Goal: Consume media (video, audio): Watch videos, listen to music or podcasts

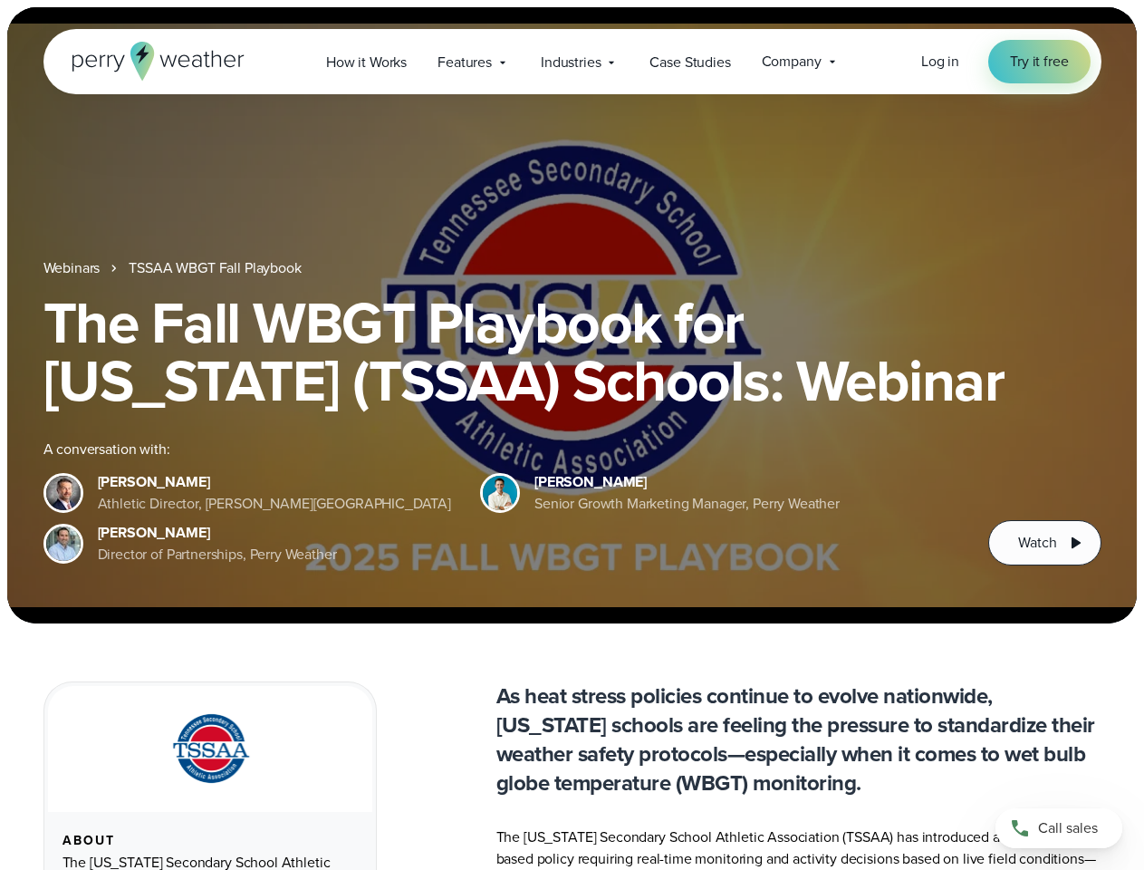
click at [572, 435] on div "The Fall WBGT Playbook for [US_STATE] (TSSAA) Schools: Webinar A conversation w…" at bounding box center [572, 429] width 1058 height 272
click at [572, 62] on span "Industries" at bounding box center [571, 63] width 60 height 22
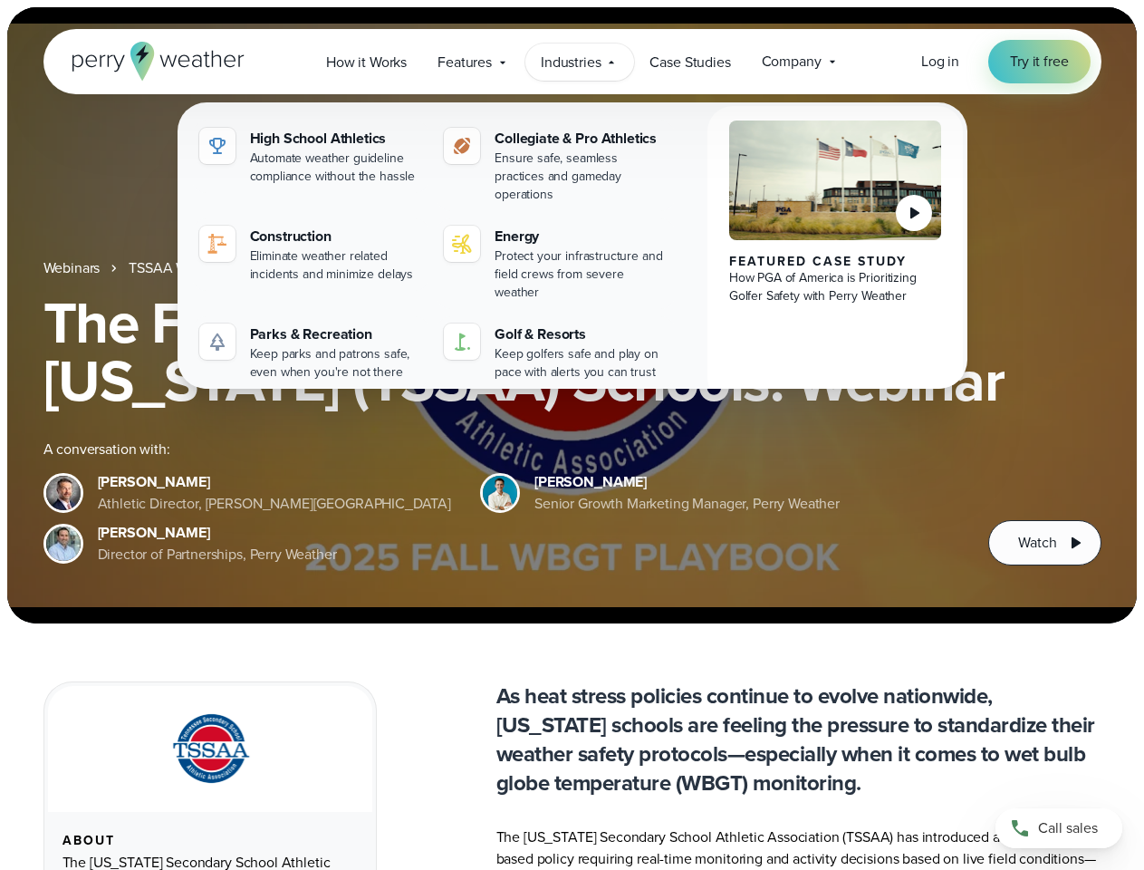
click at [572, 315] on h1 "The Fall WBGT Playbook for [US_STATE] (TSSAA) Schools: Webinar" at bounding box center [572, 351] width 1058 height 116
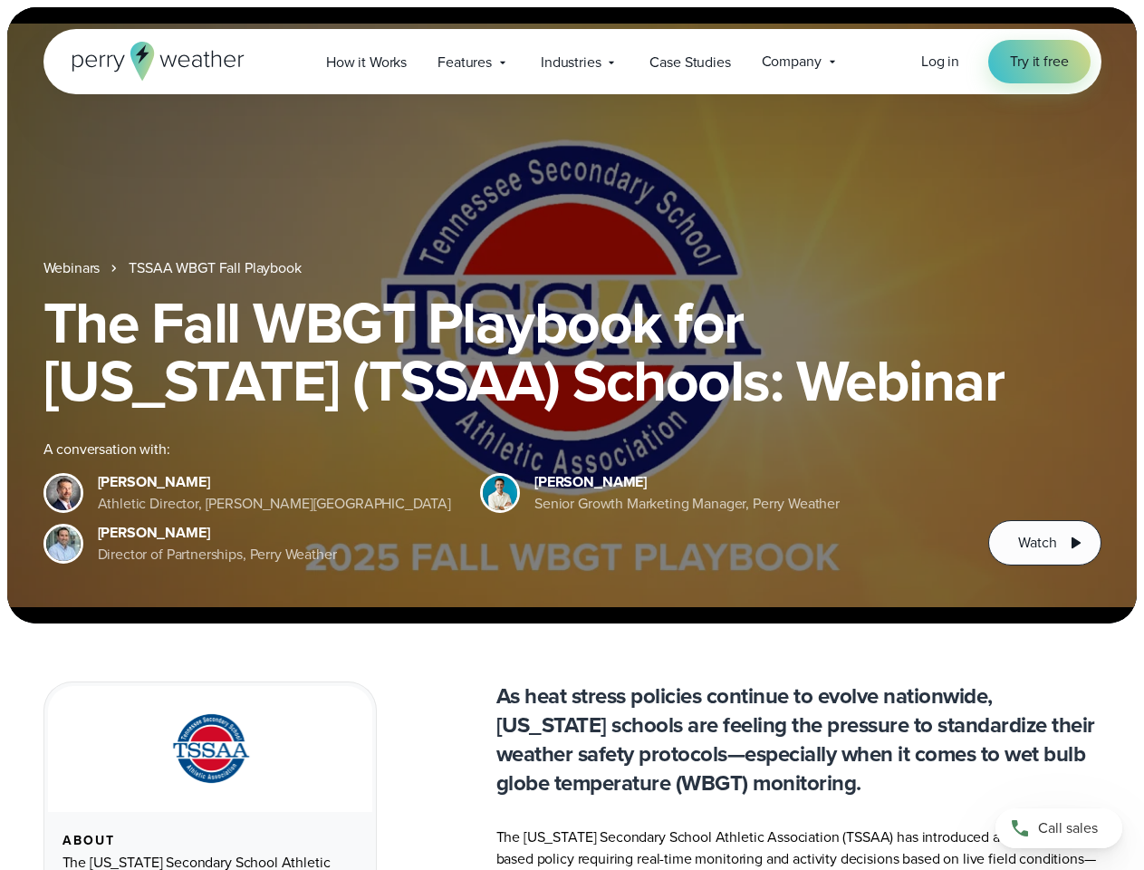
click at [216, 268] on link "TSSAA WBGT Fall Playbook" at bounding box center [215, 268] width 172 height 22
click at [1044, 543] on span "Watch" at bounding box center [1037, 543] width 38 height 22
